Goal: Find contact information: Find contact information

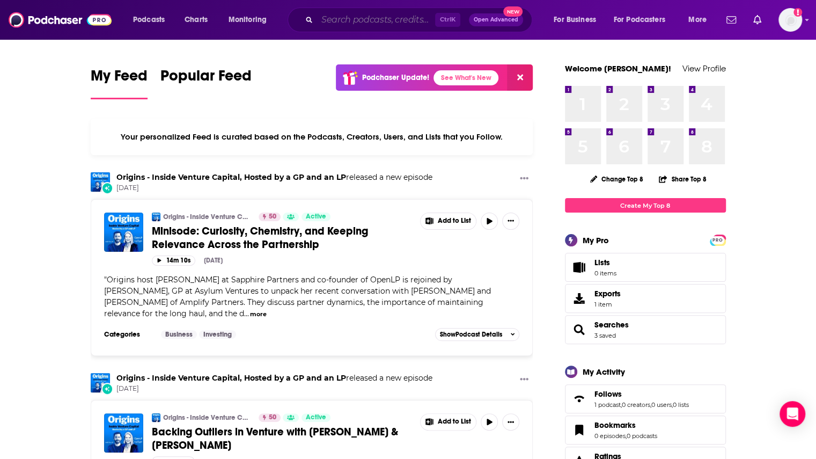
click at [367, 21] on input "Search podcasts, credits, & more..." at bounding box center [376, 19] width 118 height 17
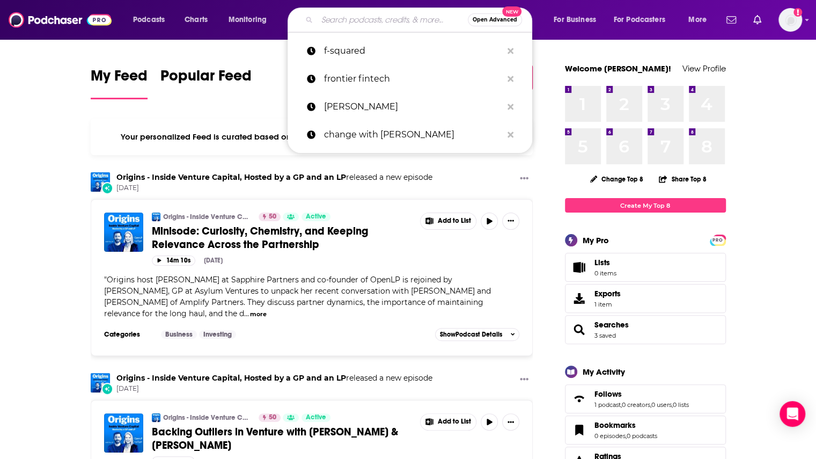
paste input "20vc"
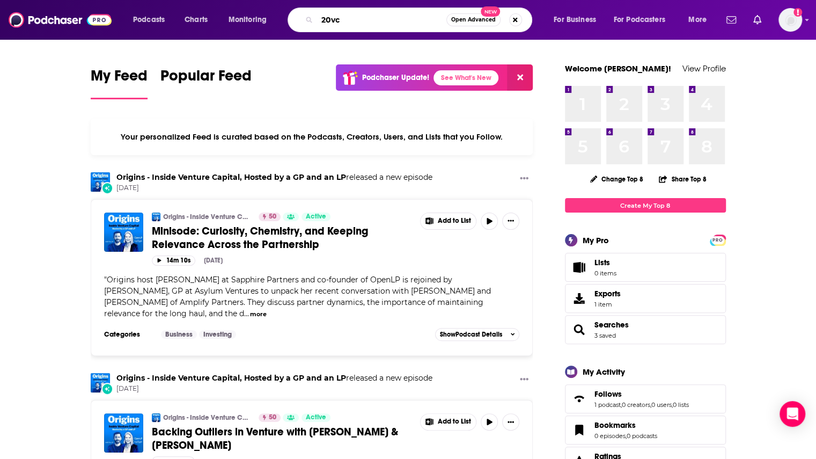
type input "20vc"
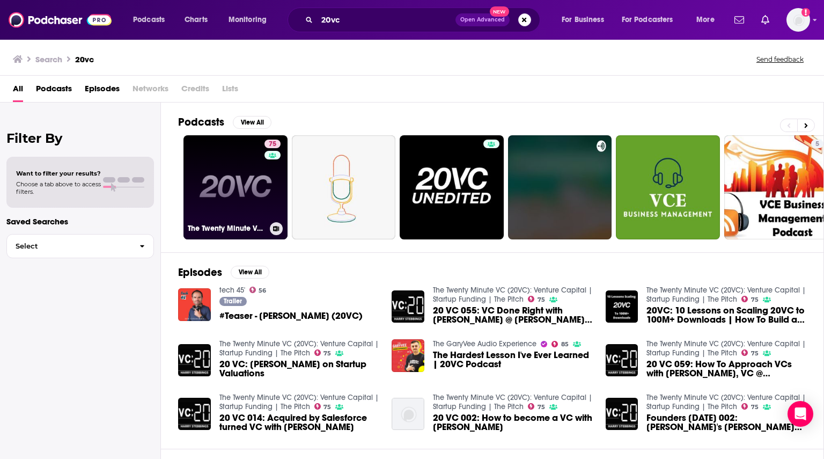
click at [250, 190] on link "75 The Twenty Minute VC (20VC): Venture Capital | Startup Funding | The Pitch" at bounding box center [236, 187] width 104 height 104
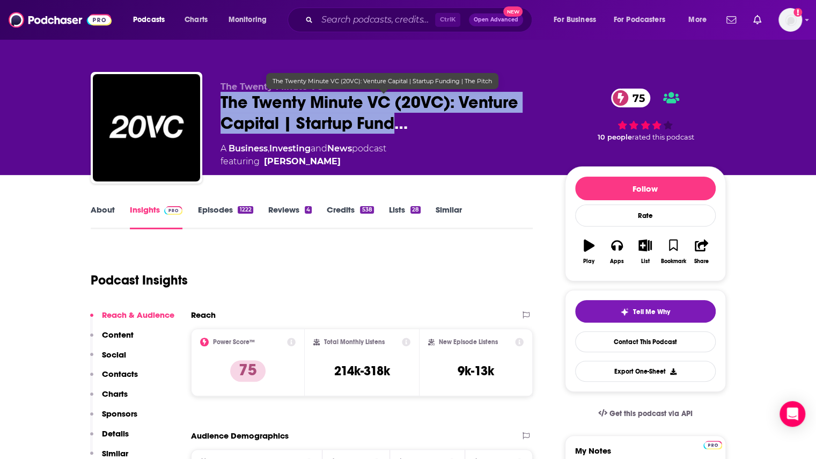
drag, startPoint x: 218, startPoint y: 100, endPoint x: 398, endPoint y: 118, distance: 181.1
click at [398, 118] on div "The Twenty Minute VC The Twenty Minute VC (20VC): Venture Capital | Startup Fun…" at bounding box center [408, 130] width 635 height 116
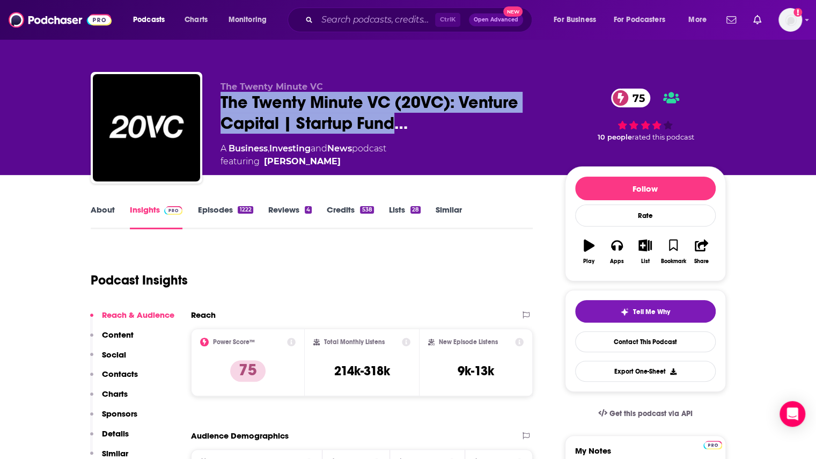
click at [105, 217] on link "About" at bounding box center [103, 216] width 24 height 25
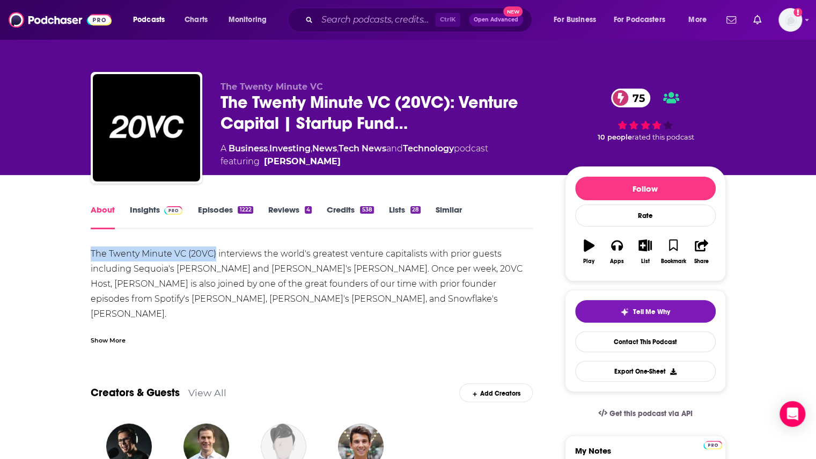
drag, startPoint x: 84, startPoint y: 251, endPoint x: 216, endPoint y: 252, distance: 132.0
copy div "The Twenty Minute VC (20VC)"
click at [158, 211] on link "Insights" at bounding box center [156, 216] width 53 height 25
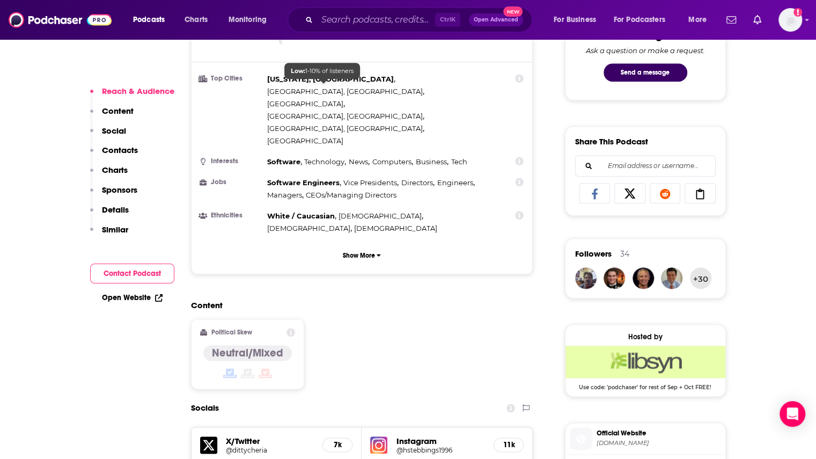
scroll to position [751, 0]
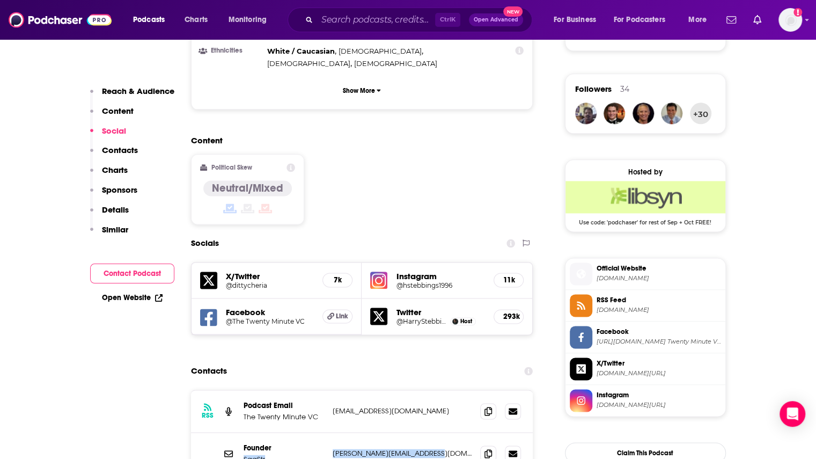
drag, startPoint x: 326, startPoint y: 385, endPoint x: 436, endPoint y: 385, distance: 110.0
click at [436, 433] on div "Founder SaaStr [PERSON_NAME][EMAIL_ADDRESS][DOMAIN_NAME] [PERSON_NAME][EMAIL_AD…" at bounding box center [362, 454] width 342 height 42
click at [440, 449] on p "[PERSON_NAME][EMAIL_ADDRESS][DOMAIN_NAME]" at bounding box center [403, 453] width 140 height 9
click at [377, 233] on div "Socials" at bounding box center [362, 243] width 342 height 20
click at [487, 449] on icon at bounding box center [489, 453] width 8 height 9
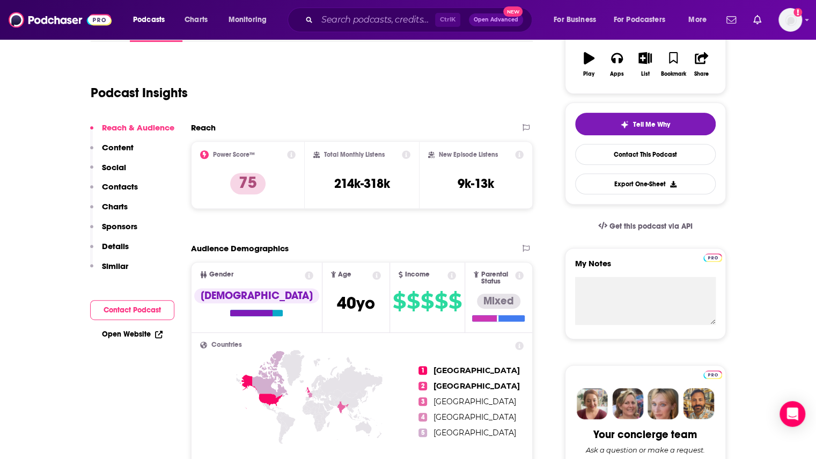
scroll to position [54, 0]
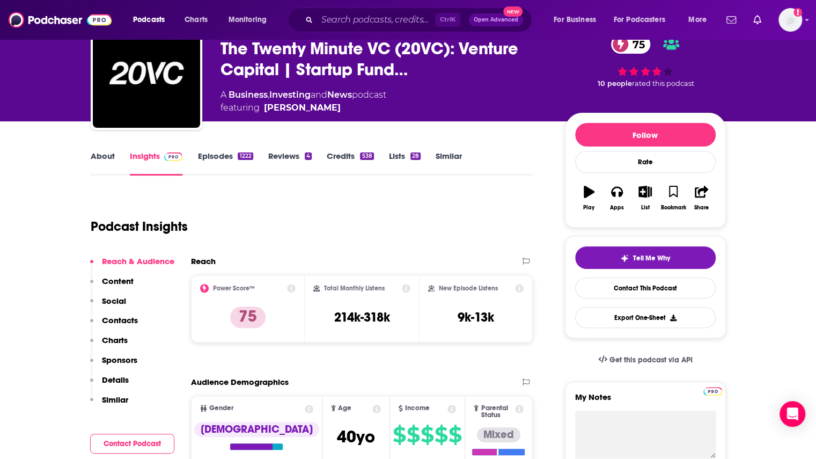
click at [108, 156] on link "About" at bounding box center [103, 163] width 24 height 25
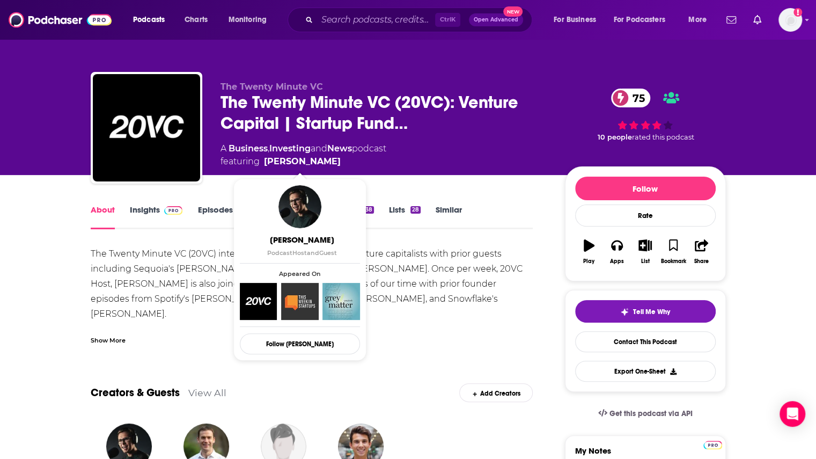
drag, startPoint x: 346, startPoint y: 162, endPoint x: 336, endPoint y: 164, distance: 10.4
click at [336, 164] on span "featuring [PERSON_NAME]" at bounding box center [304, 161] width 166 height 13
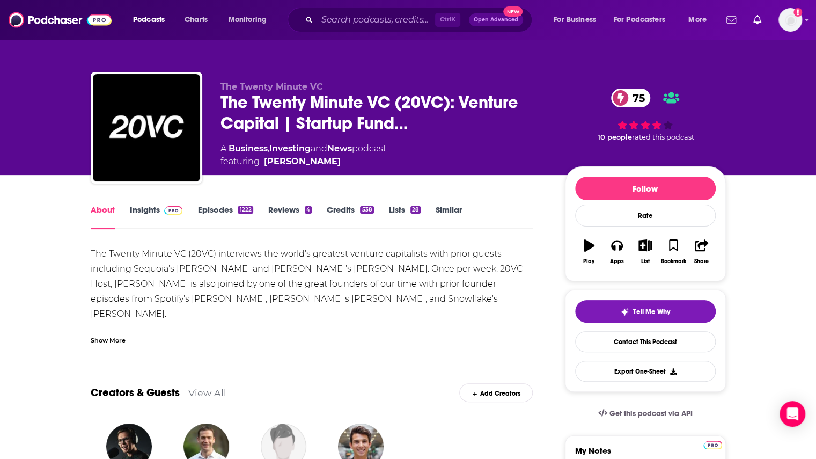
copy span "[PERSON_NAME]"
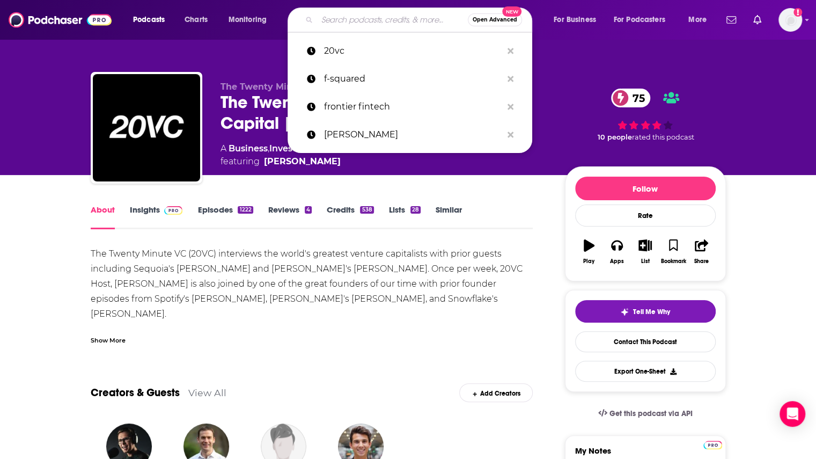
click at [350, 20] on input "Search podcasts, credits, & more..." at bounding box center [392, 19] width 151 height 17
paste input "[PERSON_NAME]"
type input "[PERSON_NAME]"
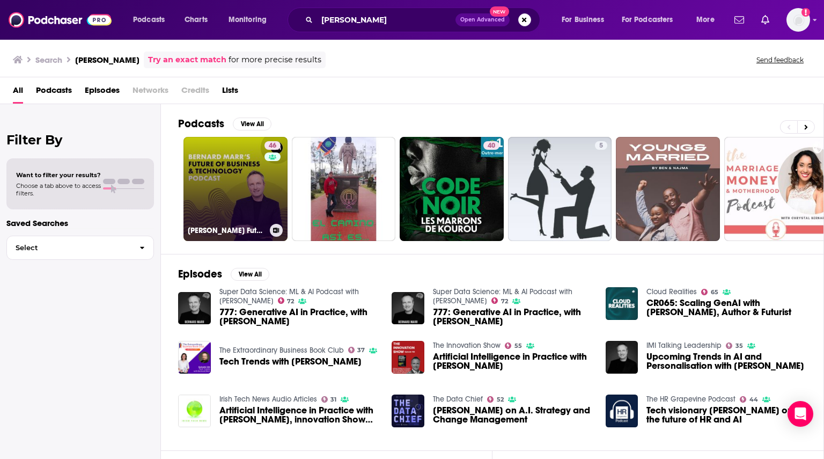
click at [237, 195] on link "46 [PERSON_NAME] Future of Business & Technology Podcast" at bounding box center [236, 189] width 104 height 104
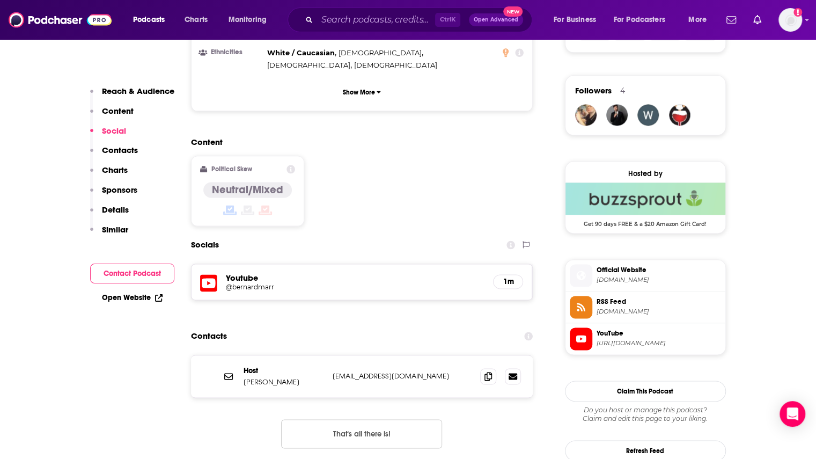
scroll to position [751, 0]
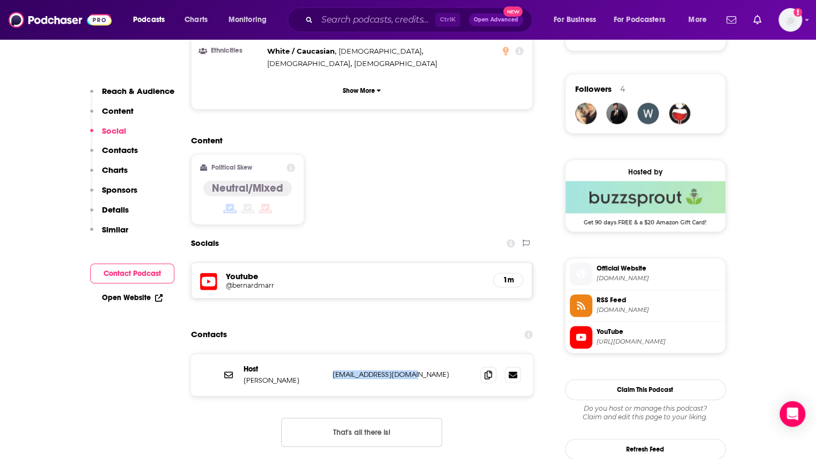
drag, startPoint x: 427, startPoint y: 319, endPoint x: 333, endPoint y: 321, distance: 93.9
click at [333, 370] on p "[EMAIL_ADDRESS][DOMAIN_NAME]" at bounding box center [403, 374] width 140 height 9
copy p "[EMAIL_ADDRESS][DOMAIN_NAME]"
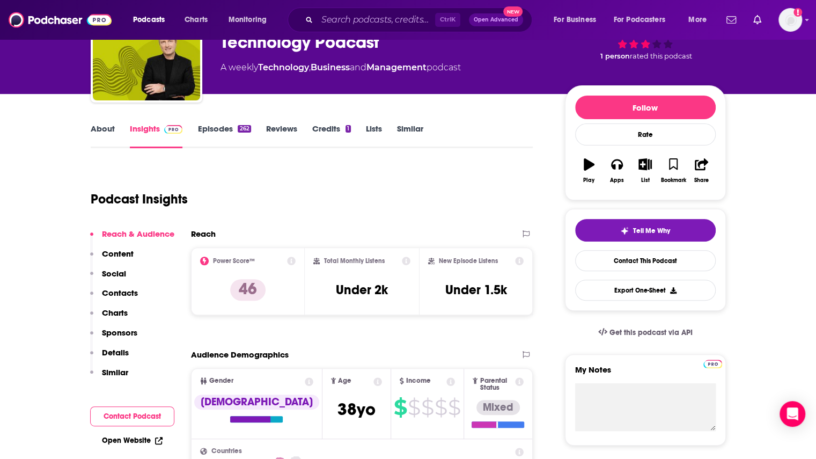
scroll to position [0, 0]
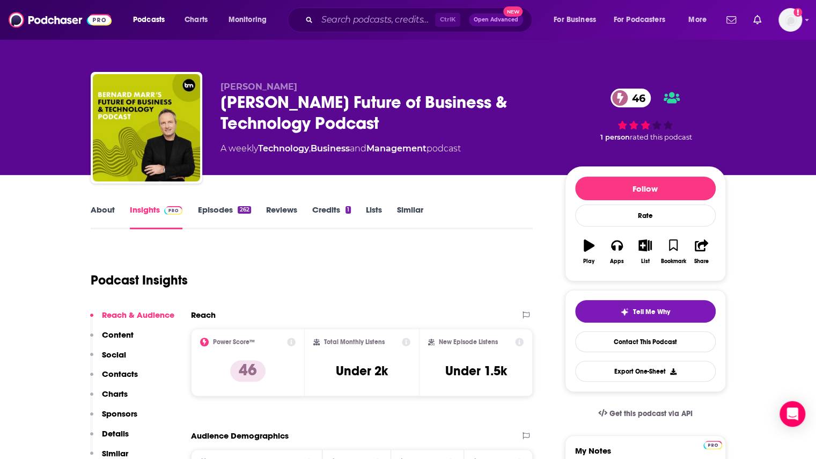
drag, startPoint x: 221, startPoint y: 100, endPoint x: 410, endPoint y: 122, distance: 190.2
click at [410, 122] on div "[PERSON_NAME] Future of Business & Technology Podcast 46" at bounding box center [384, 113] width 327 height 42
copy h2 "[PERSON_NAME] Future of Business & Technology Podcast"
click at [339, 21] on input "Search podcasts, credits, & more..." at bounding box center [376, 19] width 118 height 17
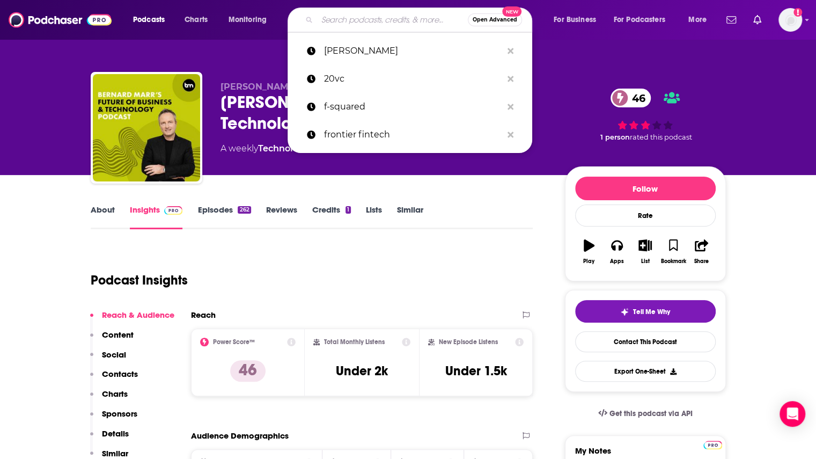
paste input "[PERSON_NAME]"
type input "[PERSON_NAME]"
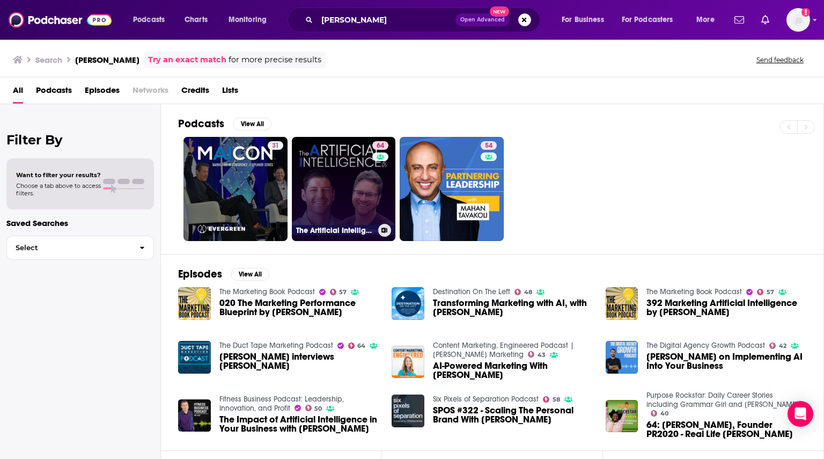
click at [366, 184] on link "64 The Artificial Intelligence Show" at bounding box center [344, 189] width 104 height 104
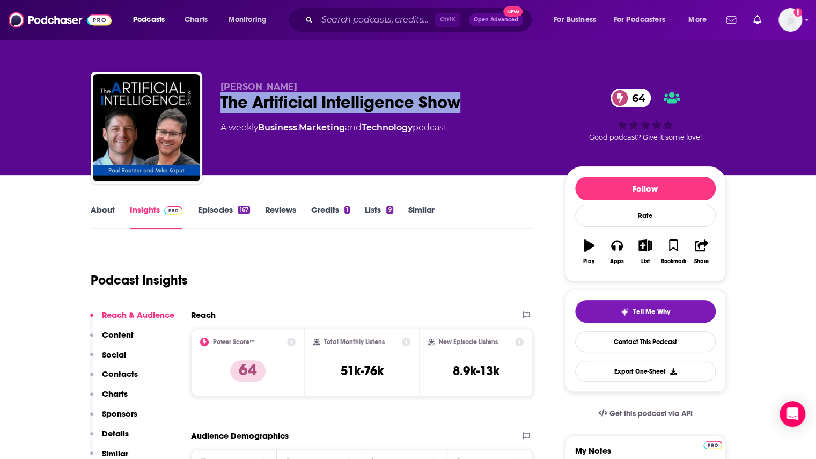
drag, startPoint x: 211, startPoint y: 101, endPoint x: 475, endPoint y: 100, distance: 263.5
click at [475, 100] on div "[PERSON_NAME] The Artificial Intelligence Show 64 A weekly Business , Marketing…" at bounding box center [408, 130] width 635 height 116
copy h2 "The Artificial Intelligence Show"
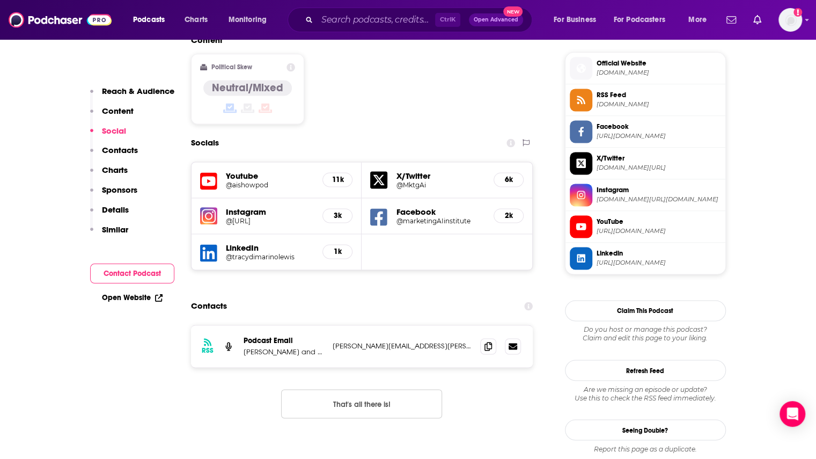
scroll to position [912, 0]
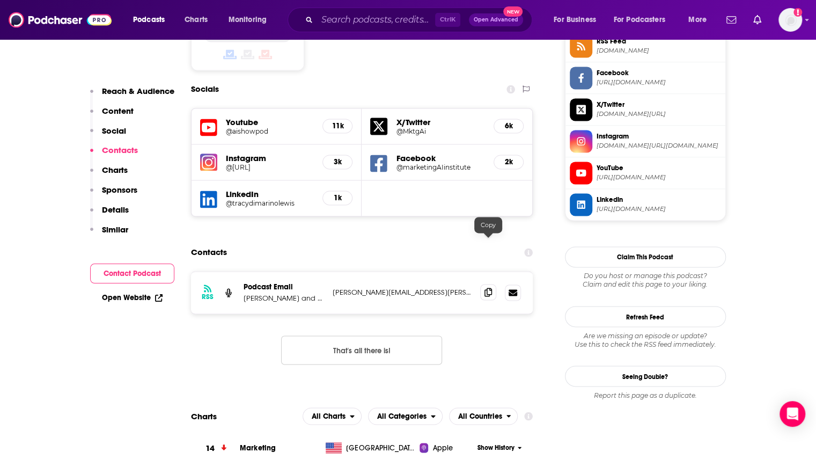
click at [485, 288] on icon at bounding box center [489, 292] width 8 height 9
click at [295, 294] on p "[PERSON_NAME] and [PERSON_NAME]" at bounding box center [284, 298] width 81 height 9
click at [245, 294] on p "[PERSON_NAME] and [PERSON_NAME]" at bounding box center [284, 298] width 81 height 9
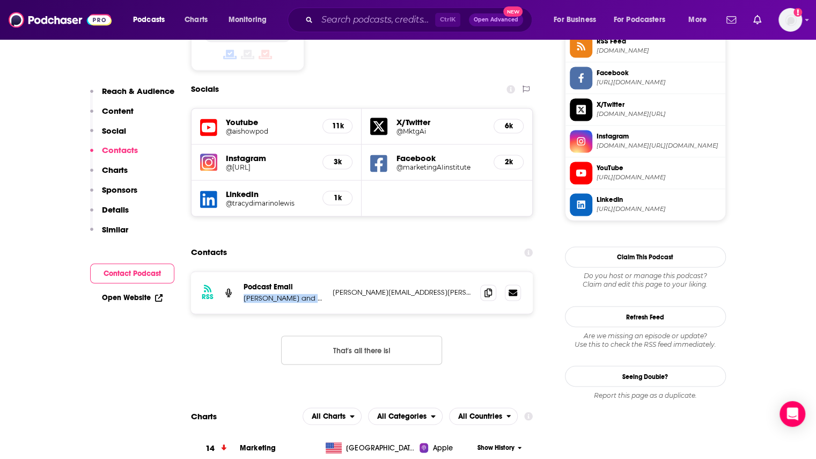
copy p "[PERSON_NAME] and [PERSON_NAME]"
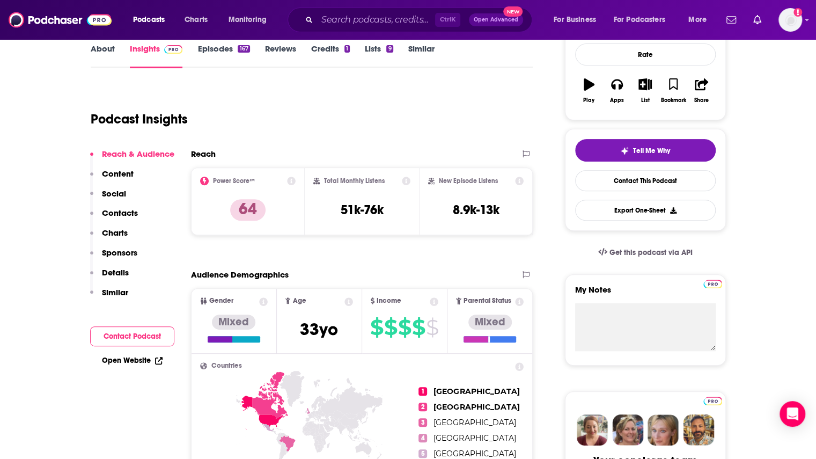
scroll to position [0, 0]
